Goal: Task Accomplishment & Management: Use online tool/utility

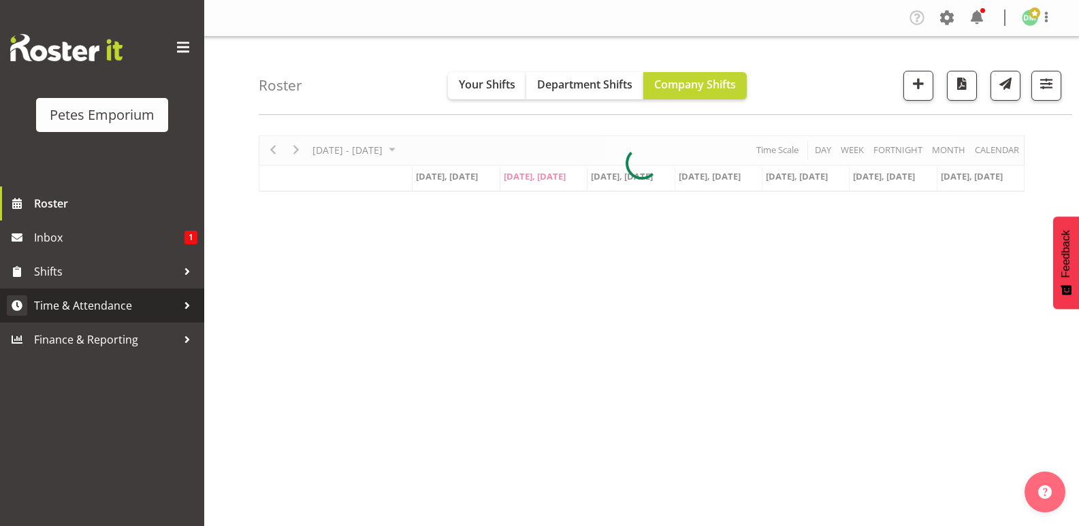
click at [116, 304] on span "Time & Attendance" at bounding box center [105, 305] width 143 height 20
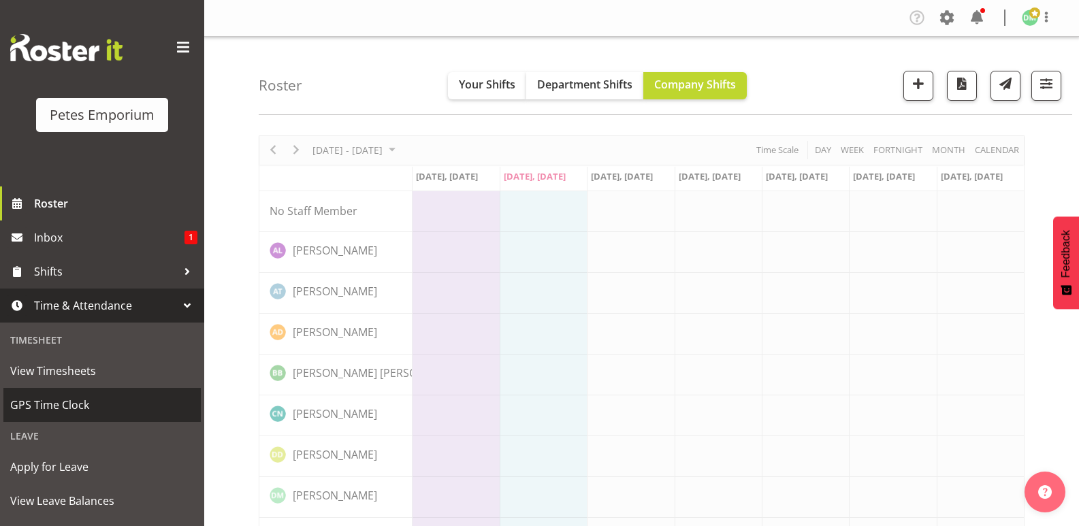
click at [75, 402] on span "GPS Time Clock" at bounding box center [102, 405] width 184 height 20
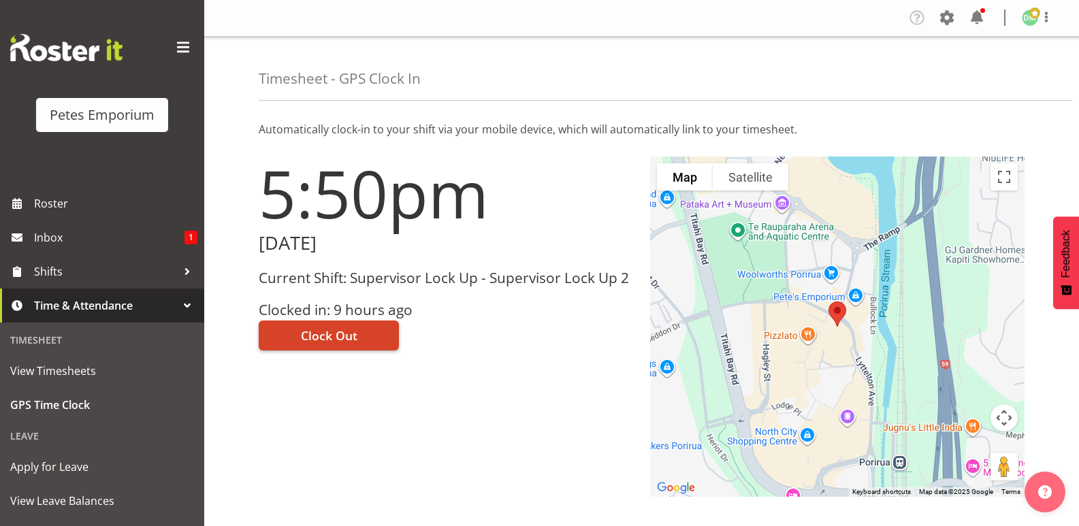
click at [345, 340] on span "Clock Out" at bounding box center [329, 336] width 57 height 18
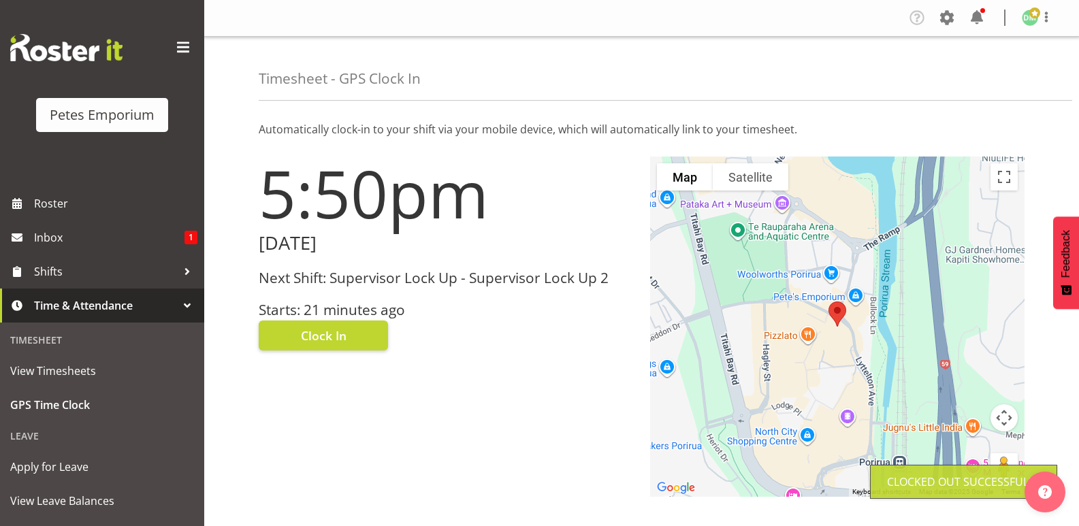
click at [1027, 20] on img at bounding box center [1030, 18] width 16 height 16
click at [980, 71] on link "Log Out" at bounding box center [989, 71] width 131 height 25
